Goal: Task Accomplishment & Management: Use online tool/utility

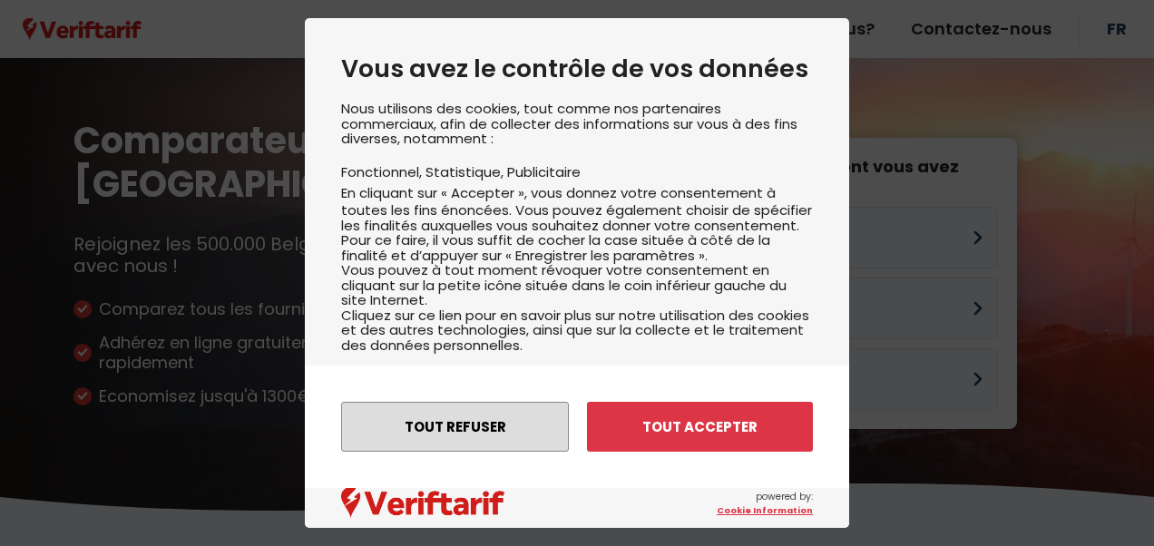
click at [463, 424] on button "Tout refuser" at bounding box center [455, 427] width 228 height 50
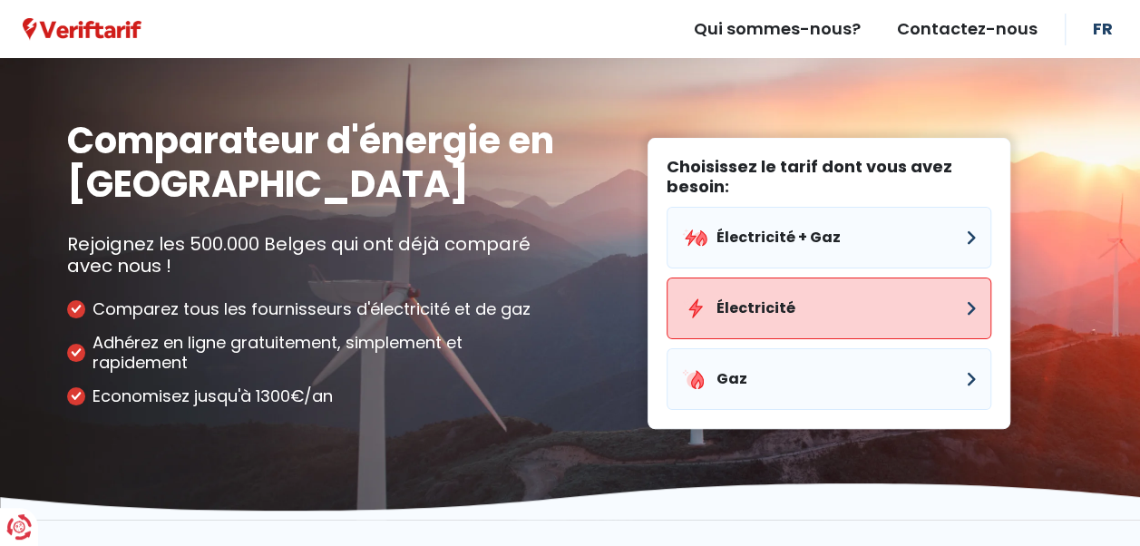
click at [840, 299] on button "Électricité" at bounding box center [829, 309] width 325 height 62
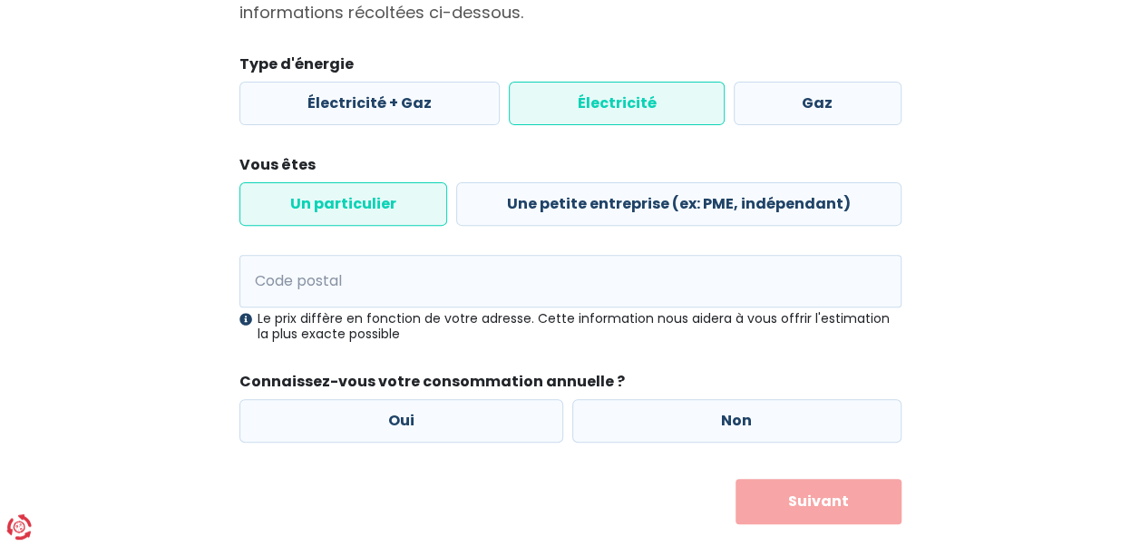
scroll to position [252, 0]
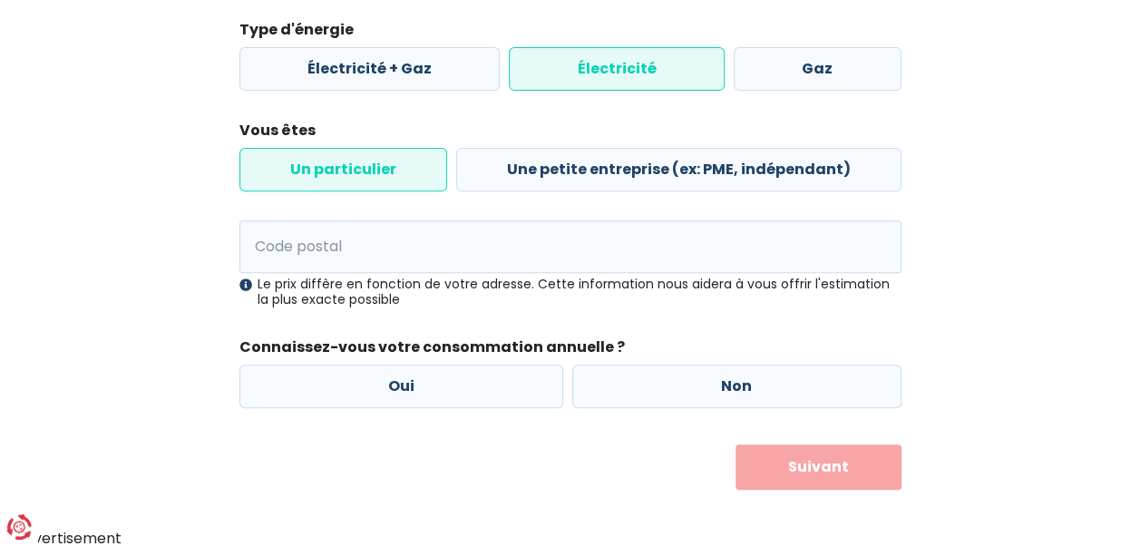
click at [340, 170] on label "Un particulier" at bounding box center [343, 170] width 208 height 44
click at [340, 170] on input "Un particulier" at bounding box center [343, 170] width 208 height 44
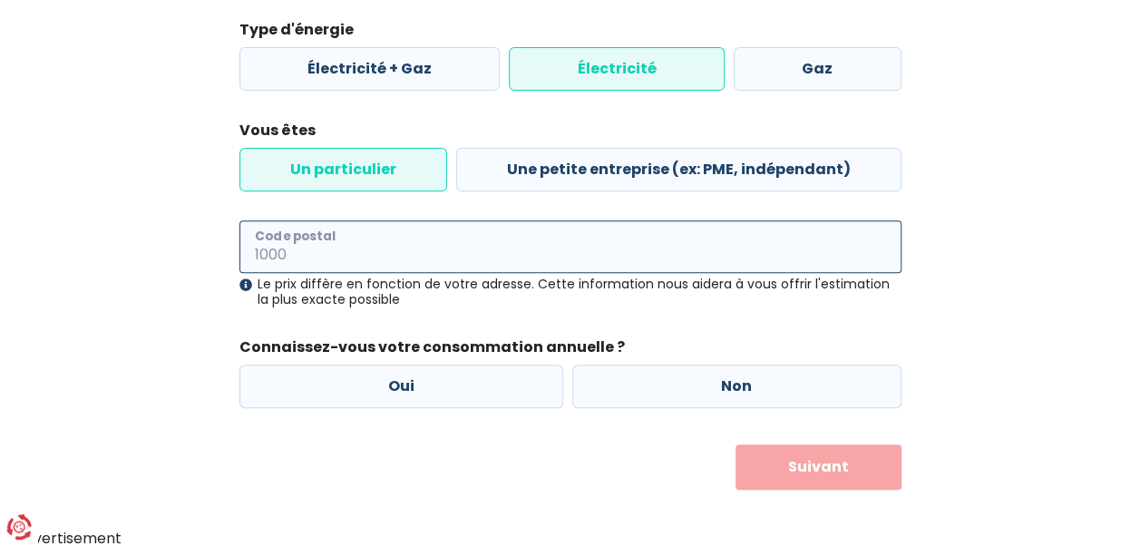
click at [308, 247] on input "Code postal" at bounding box center [570, 246] width 662 height 53
